Goal: Task Accomplishment & Management: Complete application form

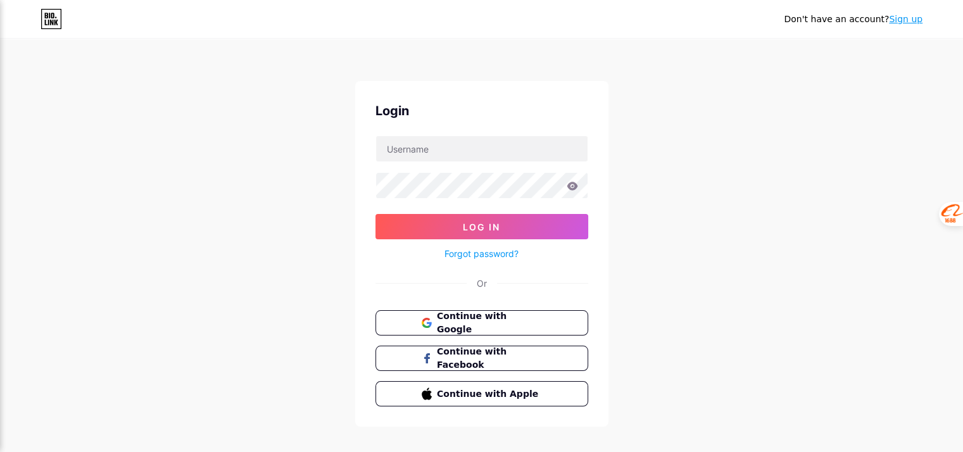
click at [268, 209] on div "Don't have an account? Sign up Login Log In Forgot password? Or Continue with G…" at bounding box center [481, 233] width 963 height 467
click at [468, 321] on span "Continue with Google" at bounding box center [489, 323] width 106 height 27
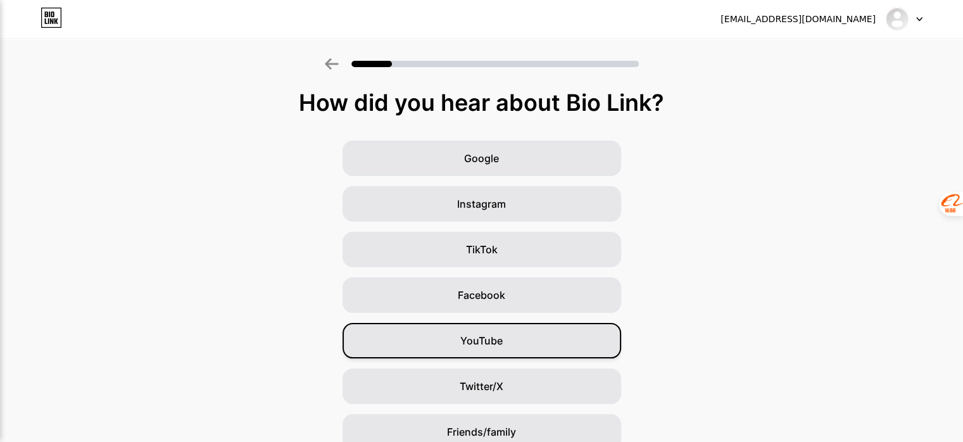
click at [502, 343] on span "YouTube" at bounding box center [481, 340] width 42 height 15
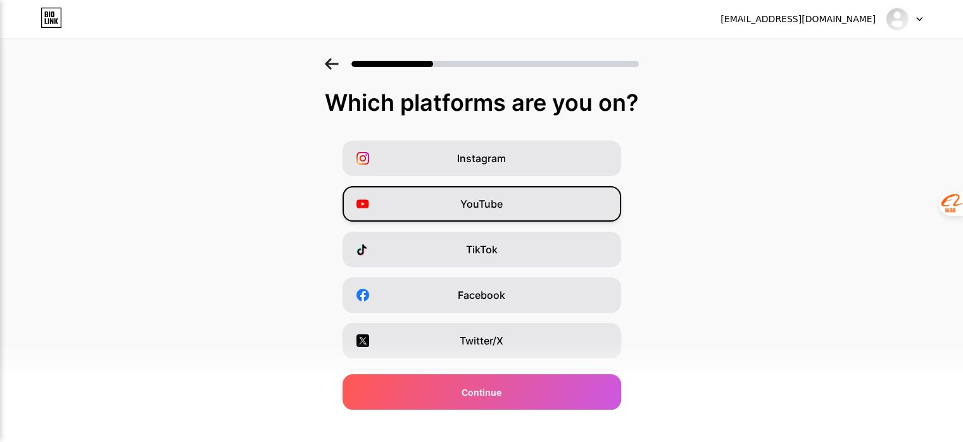
click at [454, 202] on div "YouTube" at bounding box center [482, 203] width 279 height 35
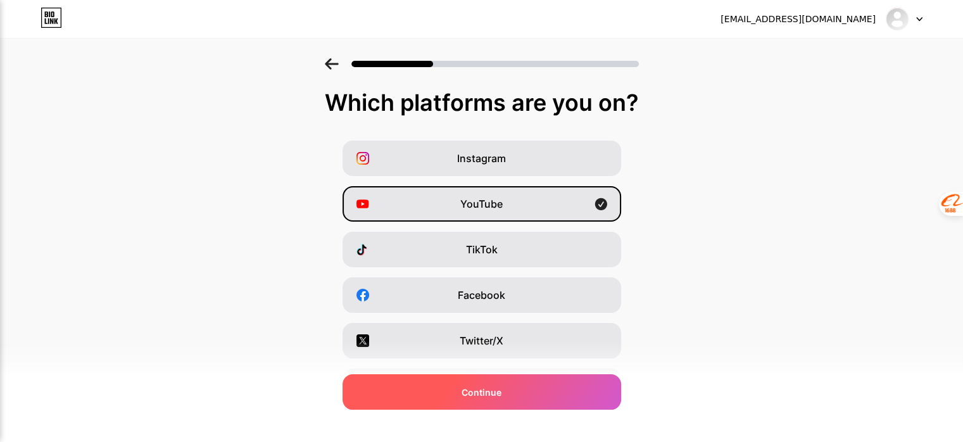
click at [498, 397] on span "Continue" at bounding box center [482, 392] width 40 height 13
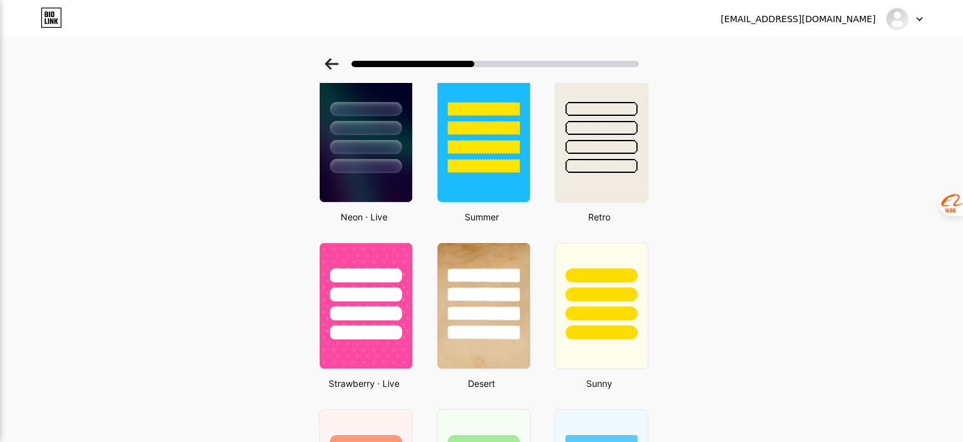
scroll to position [745, 0]
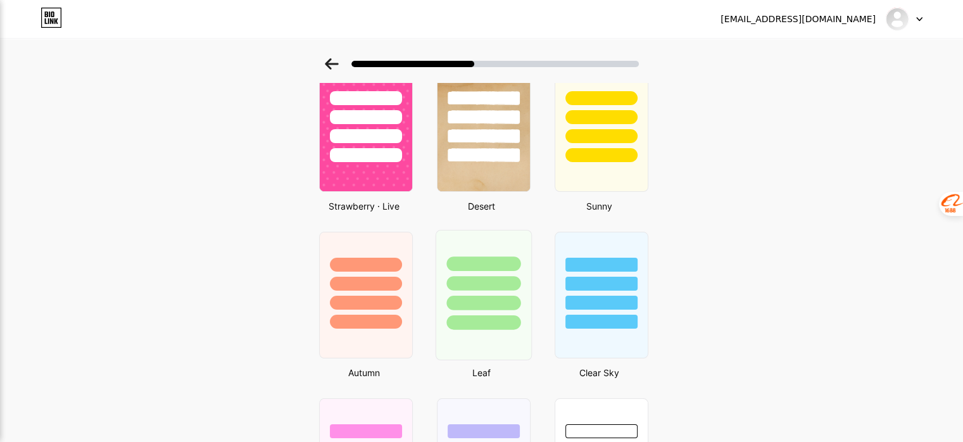
click at [496, 298] on div at bounding box center [483, 303] width 74 height 15
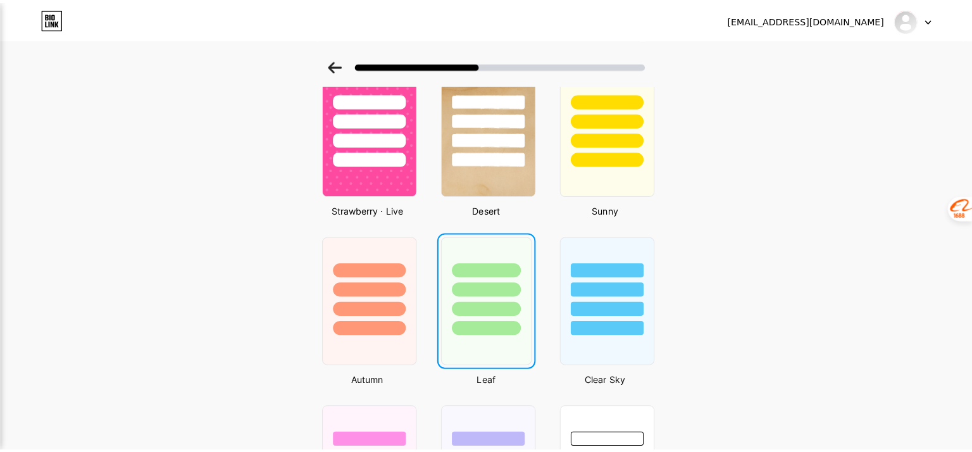
scroll to position [0, 0]
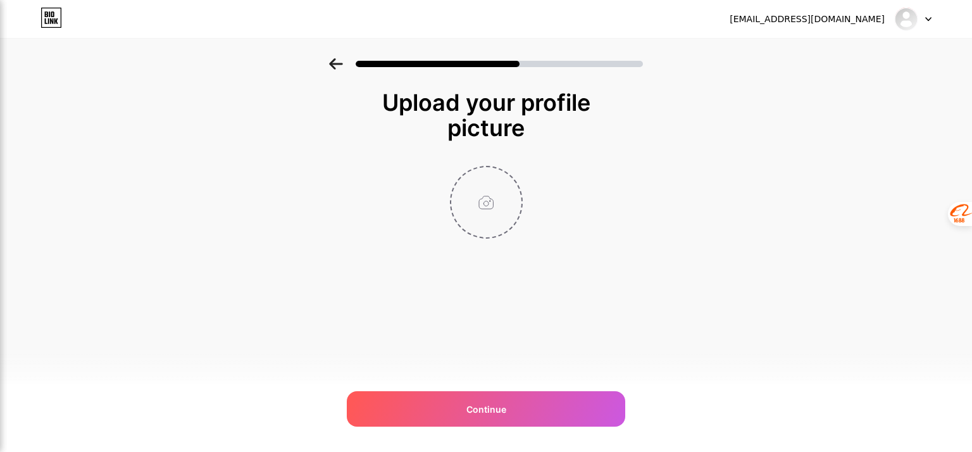
click at [486, 203] on input "file" at bounding box center [486, 202] width 70 height 70
type input "C:\fakepath\logo (3) - site.png"
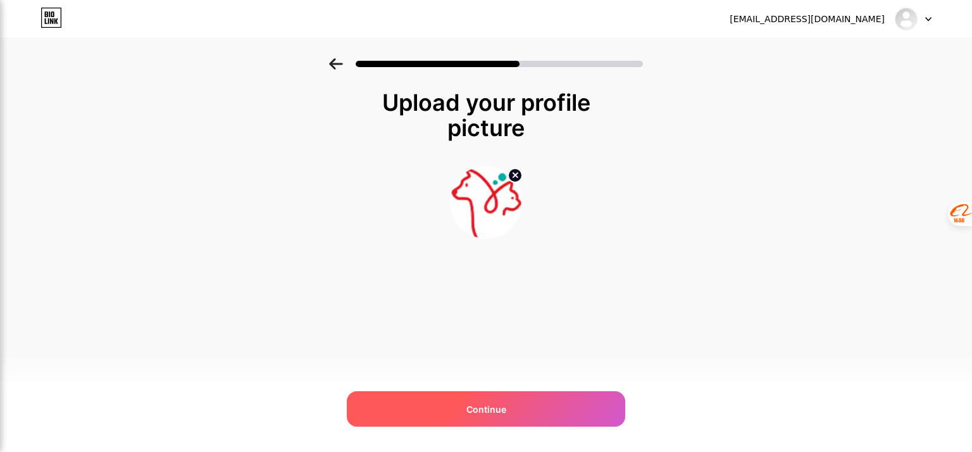
click at [474, 409] on span "Continue" at bounding box center [487, 409] width 40 height 13
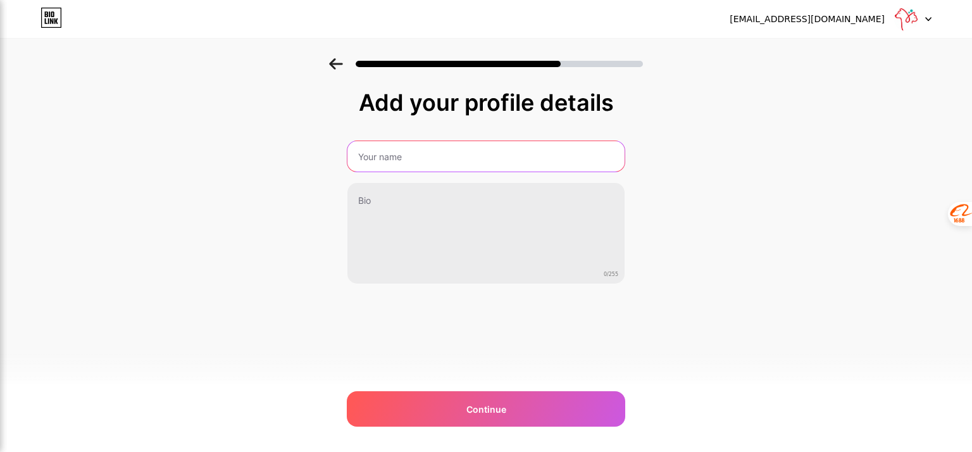
click at [429, 156] on input "text" at bounding box center [486, 156] width 277 height 30
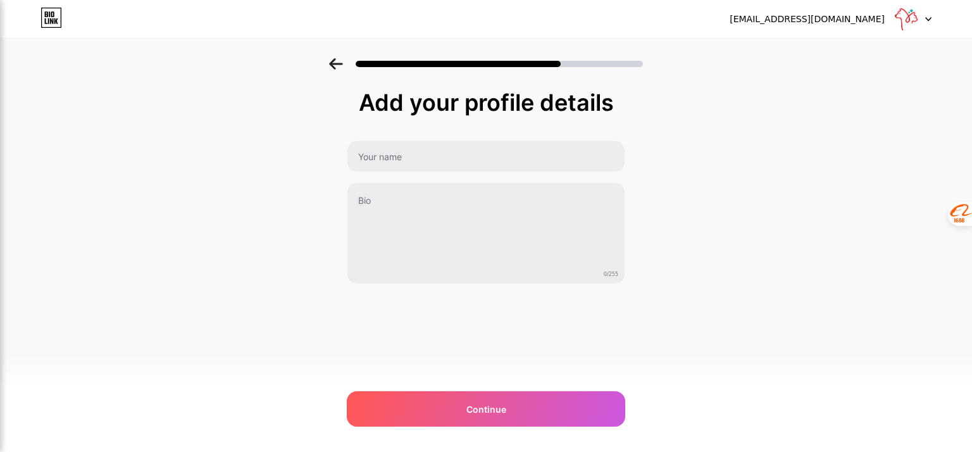
click at [213, 245] on div "Add your profile details 0/255 Continue Error" at bounding box center [486, 202] width 972 height 289
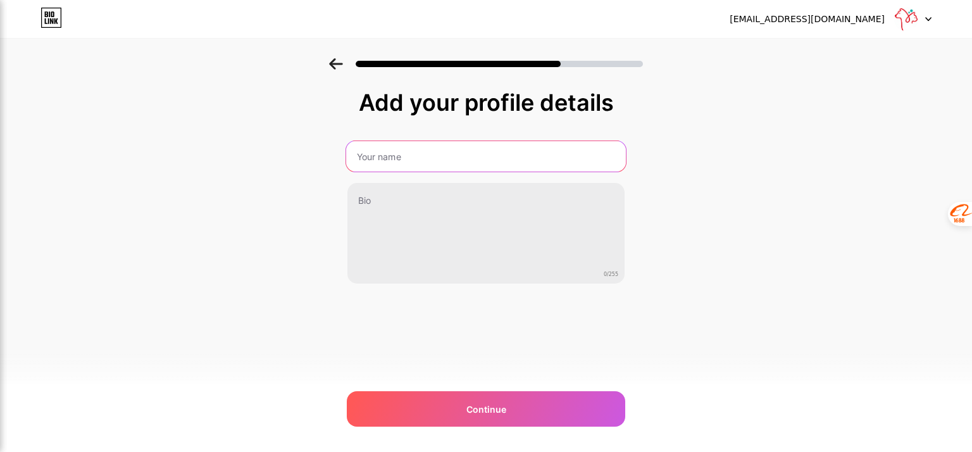
click at [433, 161] on input "text" at bounding box center [486, 156] width 280 height 30
click at [469, 162] on input "text" at bounding box center [486, 156] width 280 height 30
paste input "SmartforPets"
type input "SmartforPets"
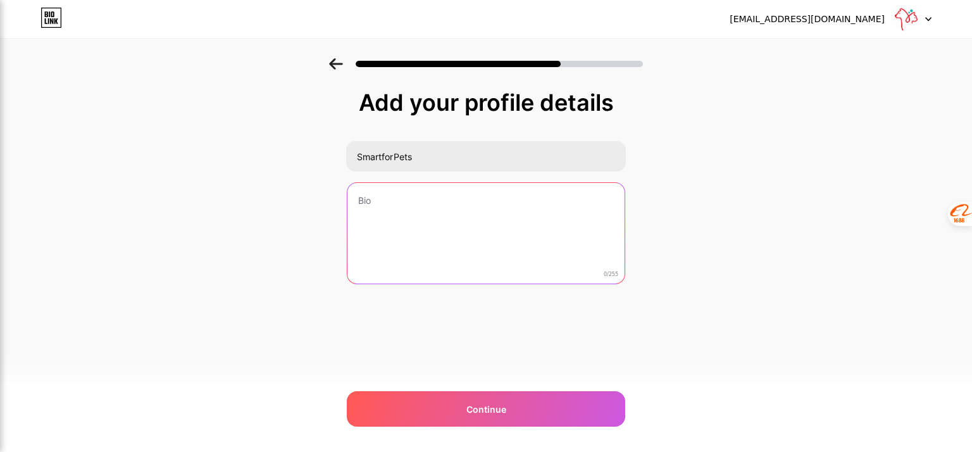
click at [422, 199] on textarea at bounding box center [486, 234] width 277 height 102
drag, startPoint x: 439, startPoint y: 198, endPoint x: 369, endPoint y: 199, distance: 69.7
click at [369, 199] on textarea at bounding box center [486, 233] width 280 height 103
paste textarea "You can search product #number below."
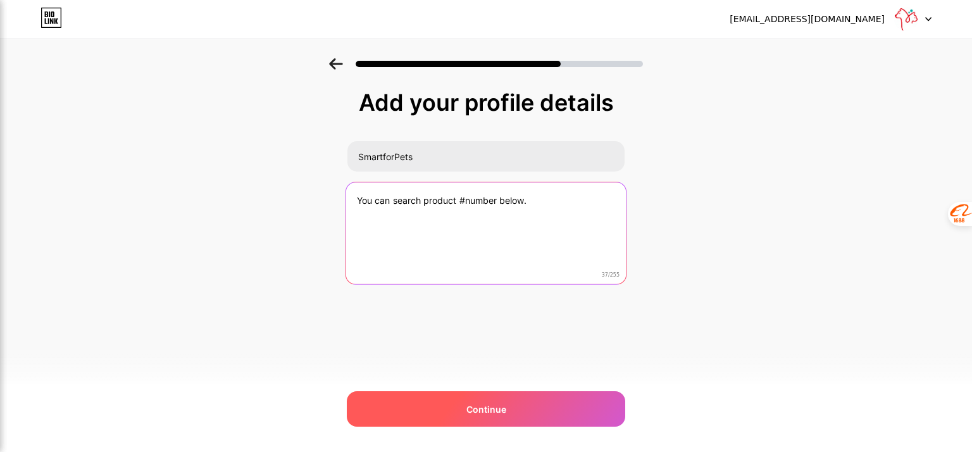
type textarea "You can search product #number below."
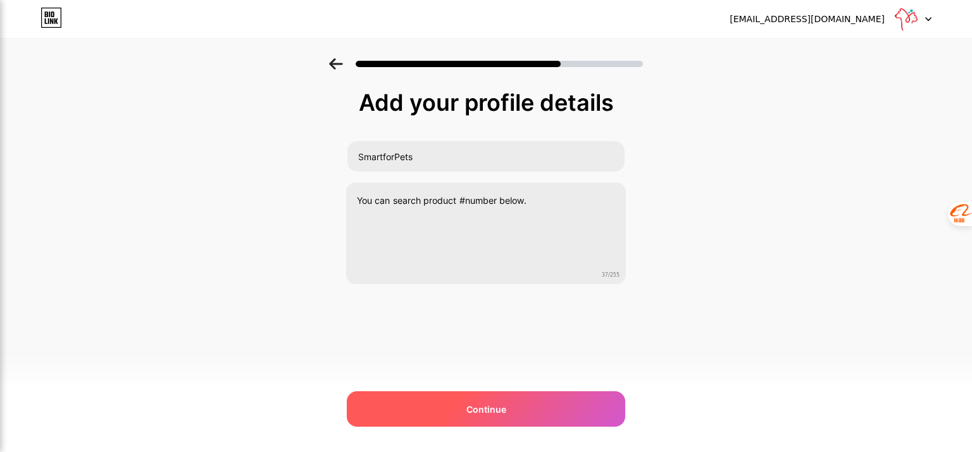
click at [496, 401] on div "Continue" at bounding box center [486, 408] width 279 height 35
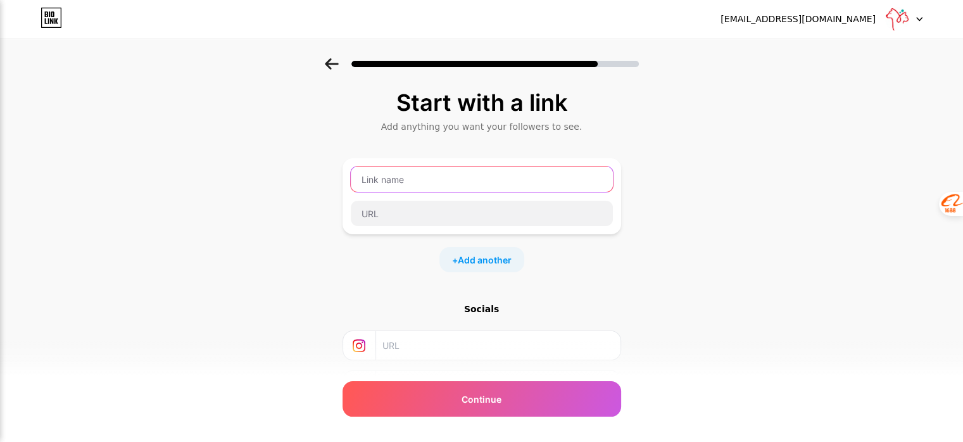
click at [417, 179] on input "text" at bounding box center [482, 179] width 262 height 25
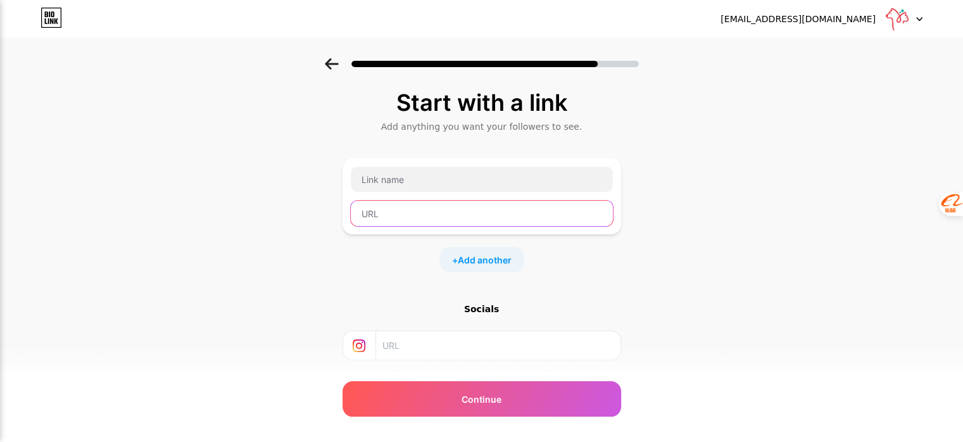
click at [414, 217] on input "text" at bounding box center [482, 213] width 262 height 25
click at [415, 351] on input "text" at bounding box center [497, 345] width 230 height 28
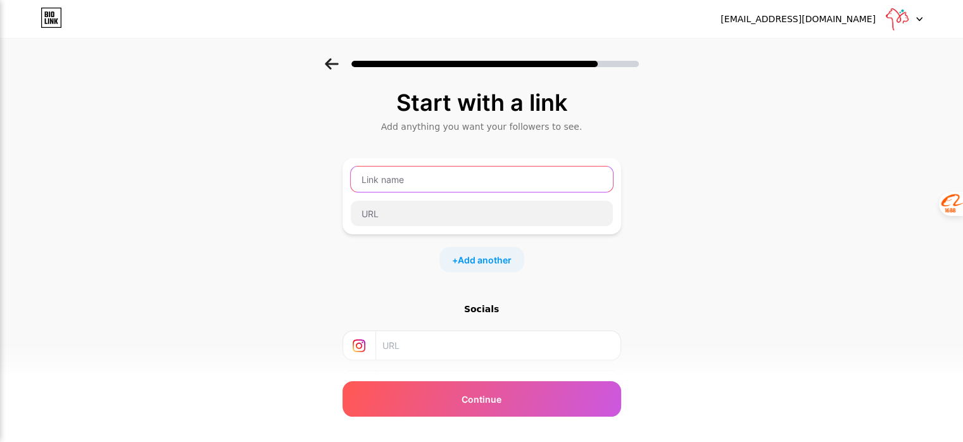
click at [415, 173] on input "text" at bounding box center [482, 179] width 262 height 25
click at [475, 261] on span "Add another" at bounding box center [485, 259] width 54 height 13
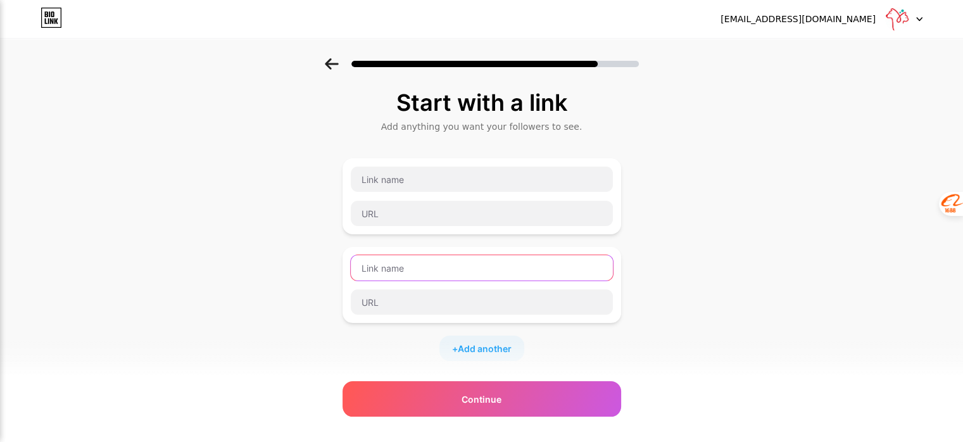
click at [425, 275] on input "text" at bounding box center [482, 267] width 262 height 25
click at [306, 212] on div "Start with a link Add anything you want your followers to see. + Add another So…" at bounding box center [481, 325] width 963 height 534
click at [338, 63] on icon at bounding box center [332, 63] width 14 height 11
